Goal: Task Accomplishment & Management: Manage account settings

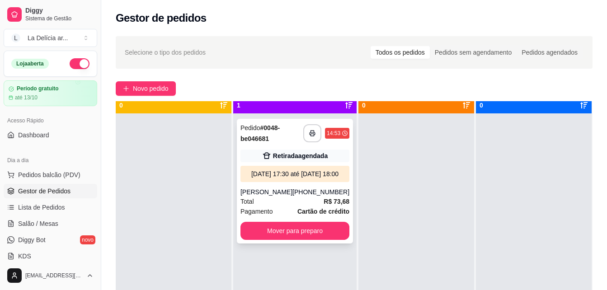
scroll to position [25, 0]
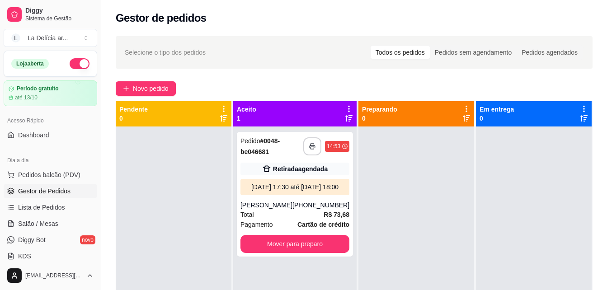
click at [499, 33] on div "**********" at bounding box center [354, 216] width 506 height 371
click at [39, 136] on span "Dashboard" at bounding box center [33, 135] width 31 height 9
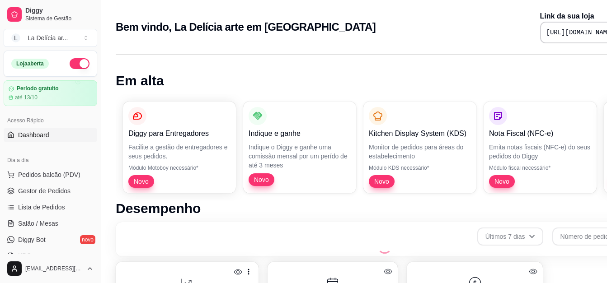
click at [39, 136] on span "Dashboard" at bounding box center [33, 135] width 31 height 9
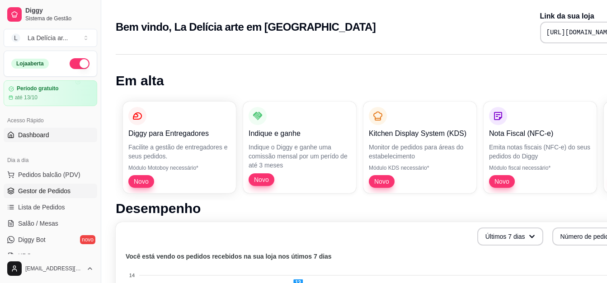
click at [58, 191] on span "Gestor de Pedidos" at bounding box center [44, 191] width 52 height 9
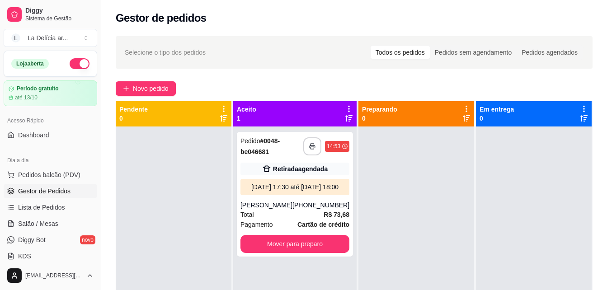
click at [185, 110] on div "Pendente 0" at bounding box center [173, 114] width 108 height 18
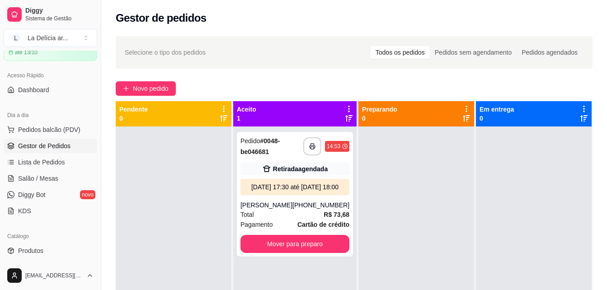
click at [182, 164] on div at bounding box center [174, 271] width 116 height 290
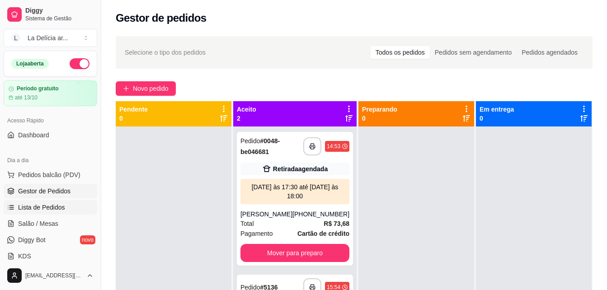
click at [49, 202] on link "Lista de Pedidos" at bounding box center [51, 207] width 94 height 14
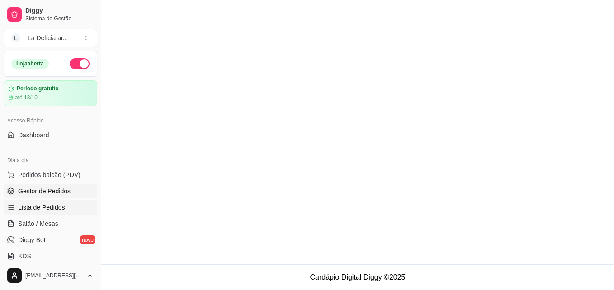
click at [48, 187] on span "Gestor de Pedidos" at bounding box center [44, 191] width 52 height 9
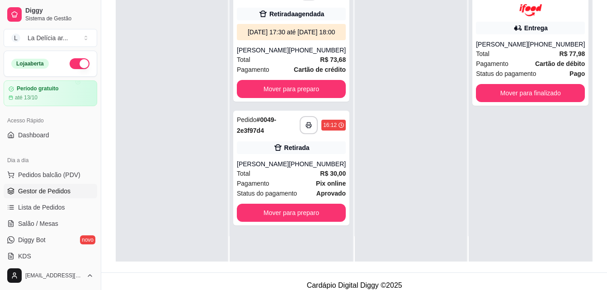
scroll to position [138, 0]
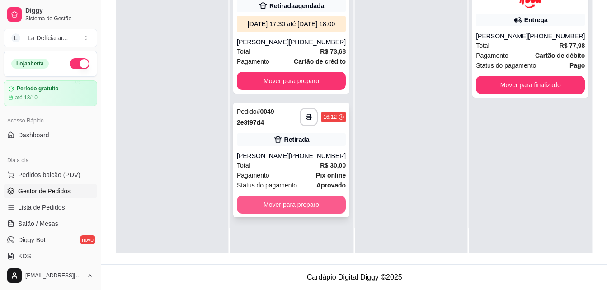
click at [287, 214] on button "Mover para preparo" at bounding box center [291, 205] width 109 height 18
click at [287, 214] on div "Mover para preparo" at bounding box center [291, 205] width 109 height 18
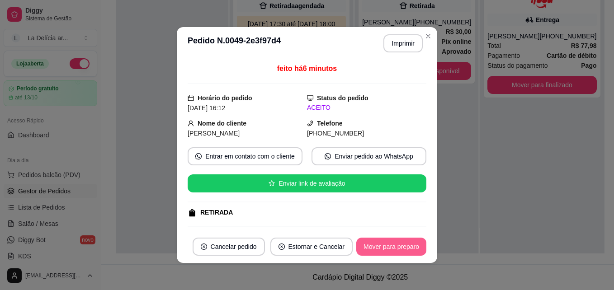
click at [397, 245] on button "Mover para preparo" at bounding box center [391, 247] width 70 height 18
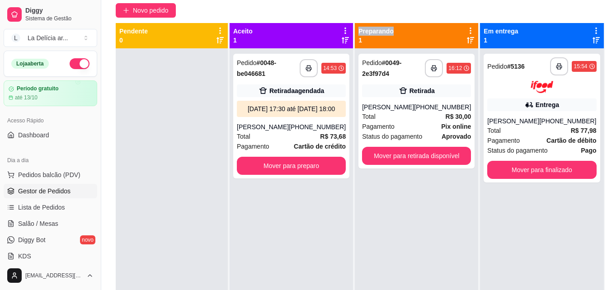
scroll to position [0, 0]
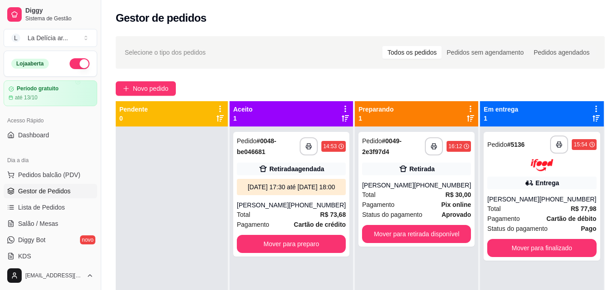
click at [327, 80] on div "**********" at bounding box center [360, 216] width 518 height 371
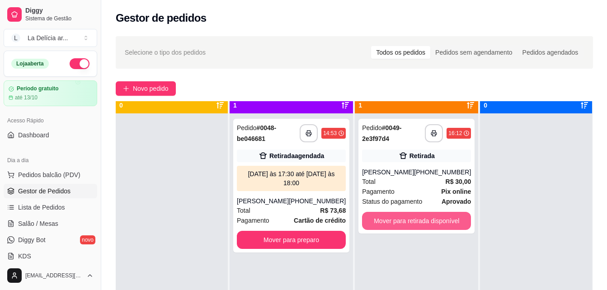
scroll to position [25, 0]
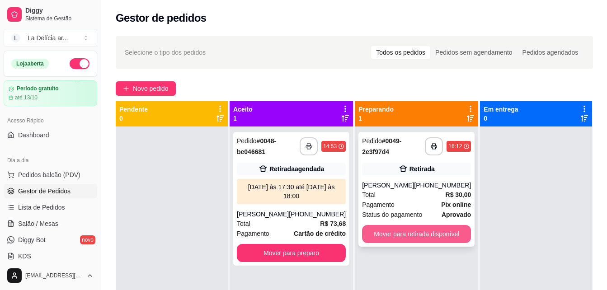
click at [402, 239] on button "Mover para retirada disponível" at bounding box center [416, 234] width 109 height 18
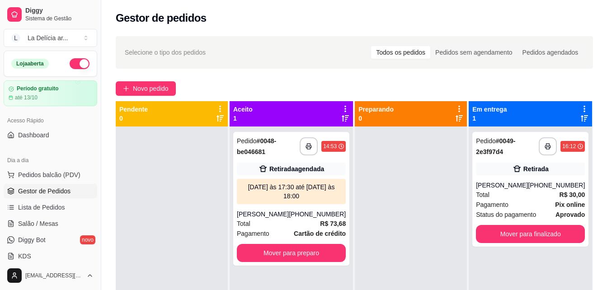
click at [185, 223] on div at bounding box center [172, 271] width 112 height 290
